Goal: Information Seeking & Learning: Learn about a topic

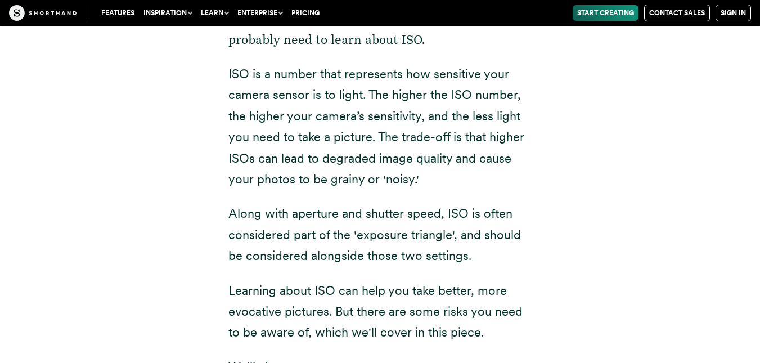
scroll to position [298, 0]
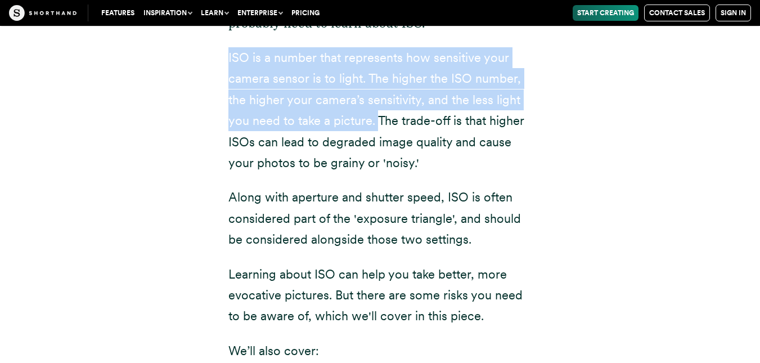
drag, startPoint x: 380, startPoint y: 119, endPoint x: 194, endPoint y: 51, distance: 197.6
click at [194, 51] on div "Have you ever taken a picture and it's turned out blurry or too dark? If you ha…" at bounding box center [381, 289] width 698 height 760
copy p "ISO is a number that represents how sensitive your camera sensor is to light. T…"
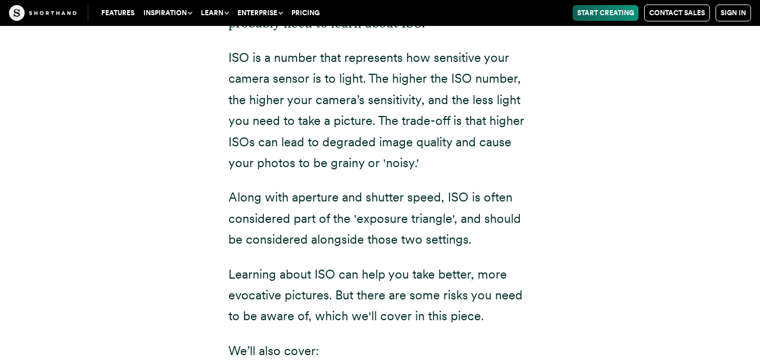
click at [475, 176] on div "Have you ever taken a picture and it's turned out blurry or too dark? If you ha…" at bounding box center [381, 286] width 304 height 672
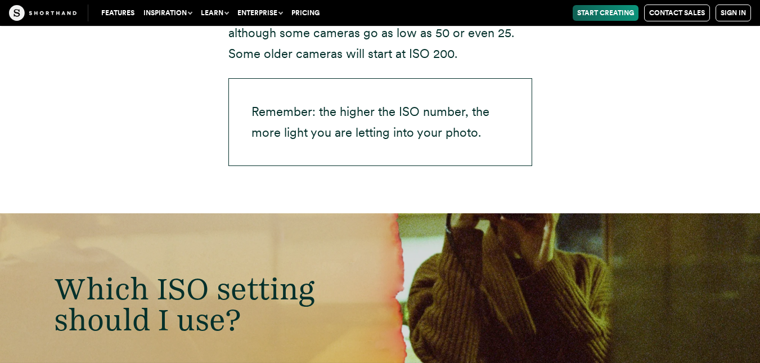
scroll to position [2497, 0]
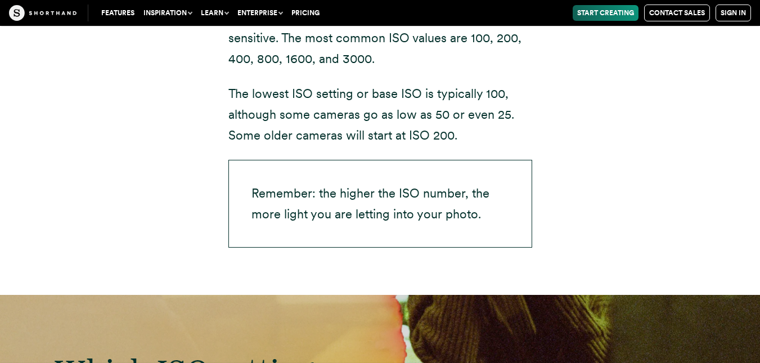
click at [299, 176] on p "Remember: the higher the ISO number, the more light you are letting into your p…" at bounding box center [381, 204] width 304 height 88
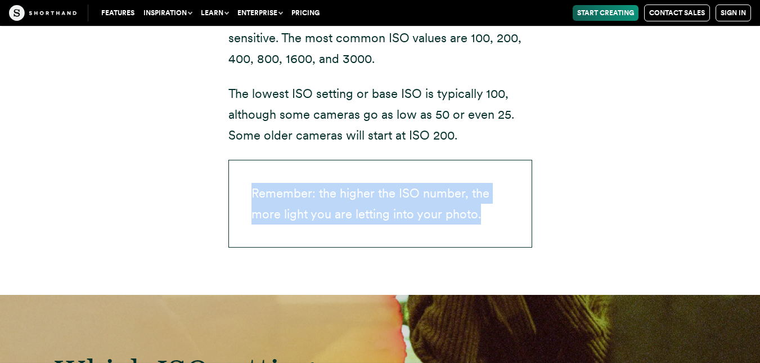
drag, startPoint x: 481, startPoint y: 194, endPoint x: 219, endPoint y: 170, distance: 263.4
click at [219, 170] on div "ISO is measured in numbers, with lower numbers being less sensitive and higher …" at bounding box center [380, 120] width 349 height 351
copy p "Remember: the higher the ISO number, the more light you are letting into your p…"
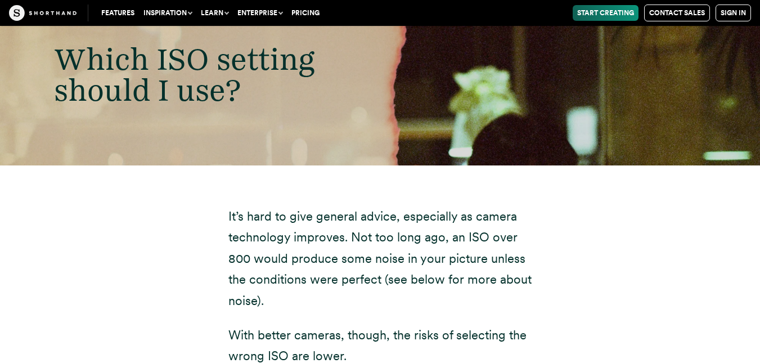
scroll to position [3170, 0]
